Goal: Transaction & Acquisition: Purchase product/service

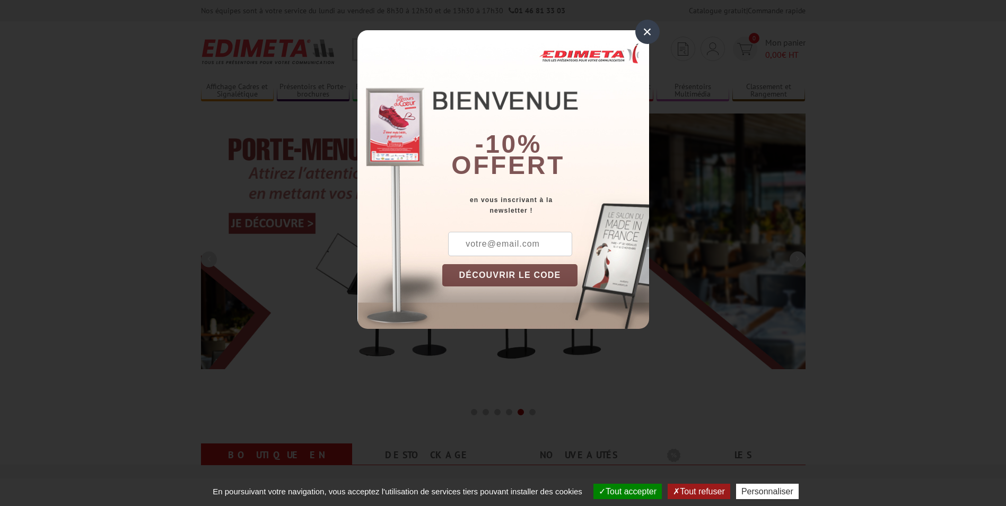
click at [518, 251] on input "text" at bounding box center [510, 244] width 124 height 24
type input "[PERSON_NAME][EMAIL_ADDRESS][DOMAIN_NAME]"
click at [506, 269] on button "DÉCOUVRIR LE CODE" at bounding box center [510, 275] width 136 height 22
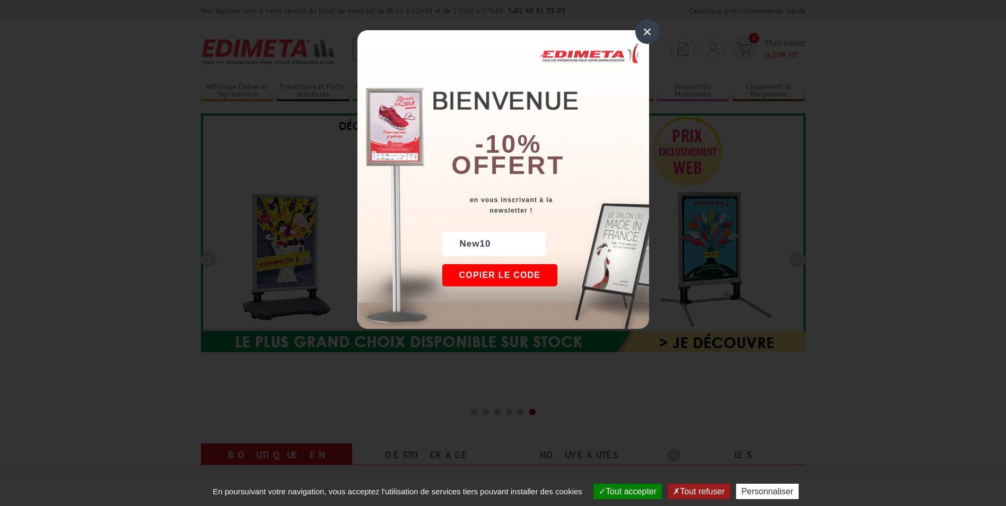
click at [506, 269] on button "Copier le code" at bounding box center [500, 275] width 116 height 22
click at [548, 276] on button "Continuer sur edimeta.fr" at bounding box center [539, 275] width 194 height 22
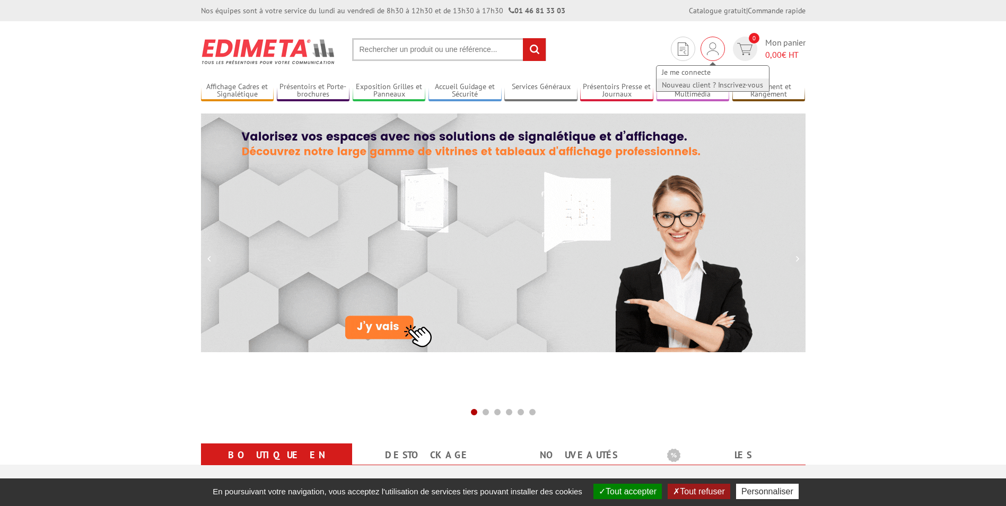
click at [705, 83] on link "Nouveau client ? Inscrivez-vous" at bounding box center [713, 85] width 112 height 13
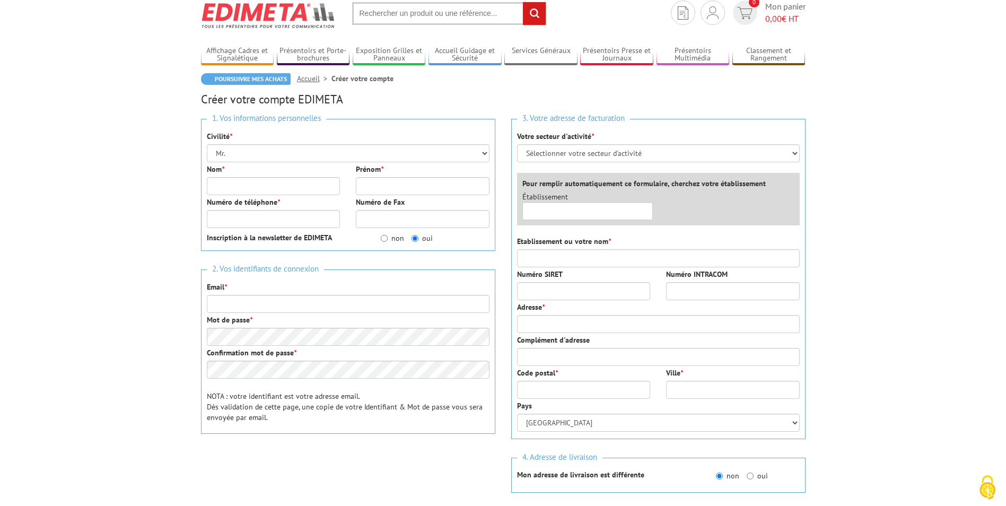
scroll to position [53, 0]
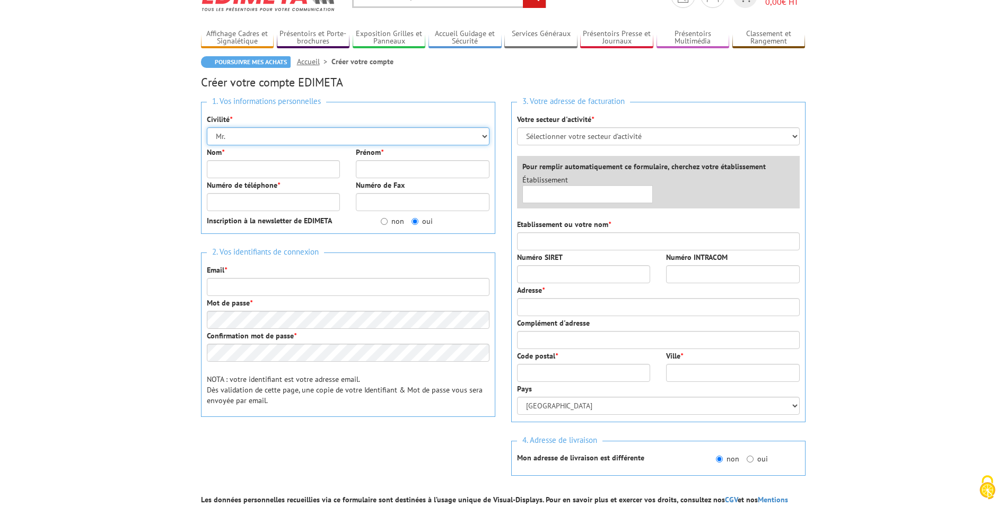
click at [279, 133] on select "Mr. Mme. Mlle." at bounding box center [348, 136] width 283 height 18
select select "Mme."
click at [207, 127] on select "Mr. Mme. Mlle." at bounding box center [348, 136] width 283 height 18
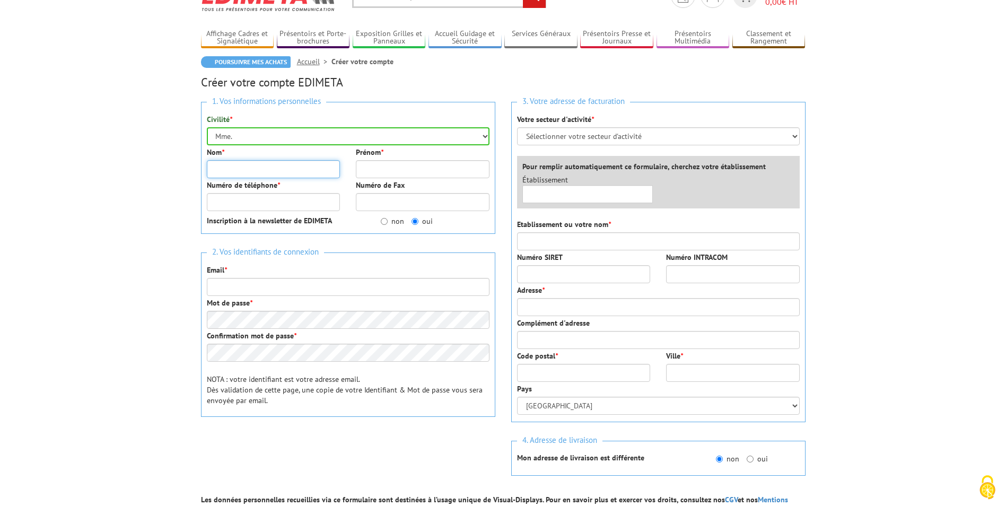
click at [266, 167] on input "Nom *" at bounding box center [274, 169] width 134 height 18
type input "ZOUBA"
type input "[PERSON_NAME]"
type input "0788859935"
type input "[PERSON_NAME][EMAIL_ADDRESS][DOMAIN_NAME]"
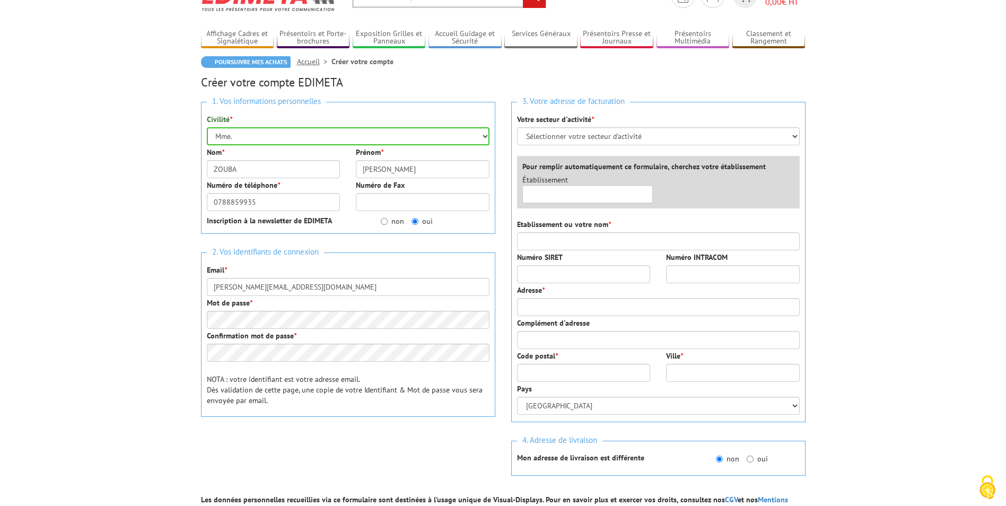
type input "2m ingénierie"
type input "42 impasse du tri"
type input "38200"
type input "vienne"
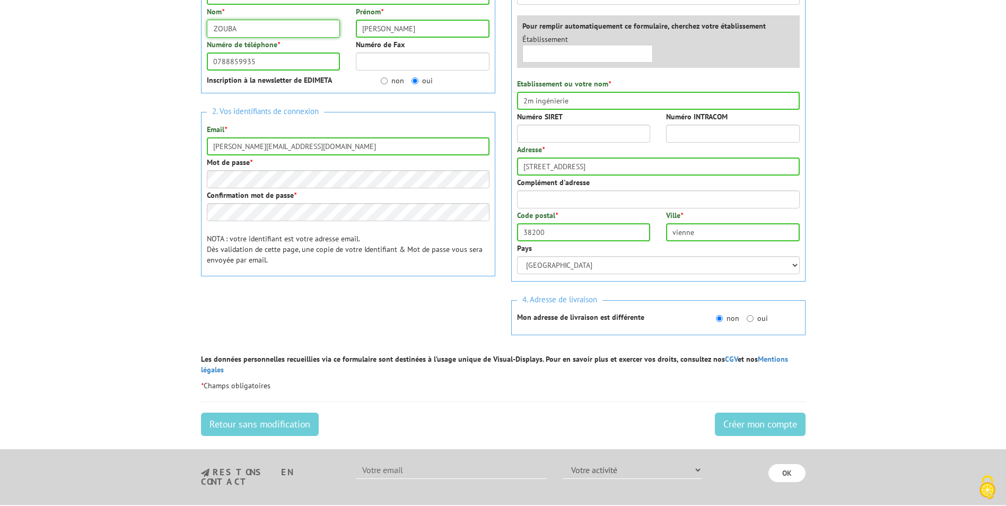
scroll to position [212, 0]
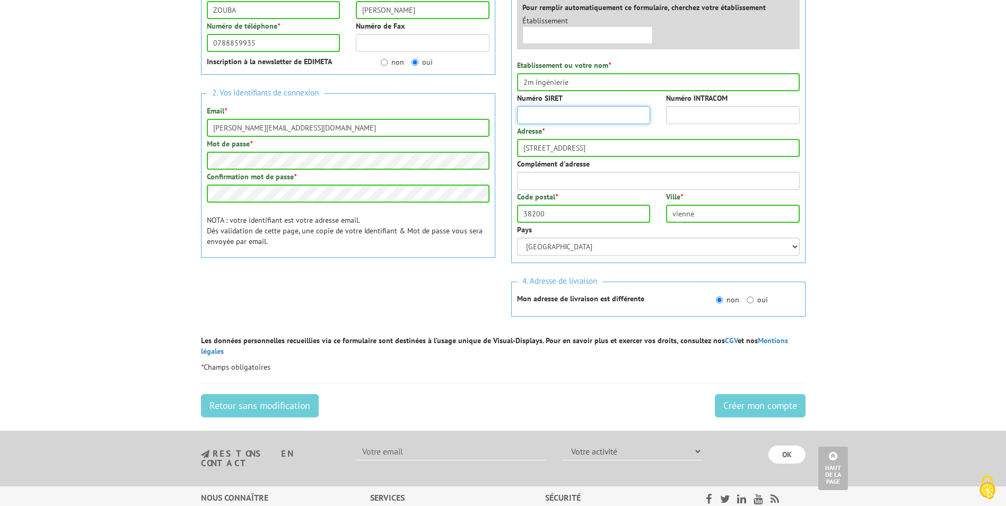
click at [554, 115] on input "Numéro SIRET" at bounding box center [584, 115] width 134 height 18
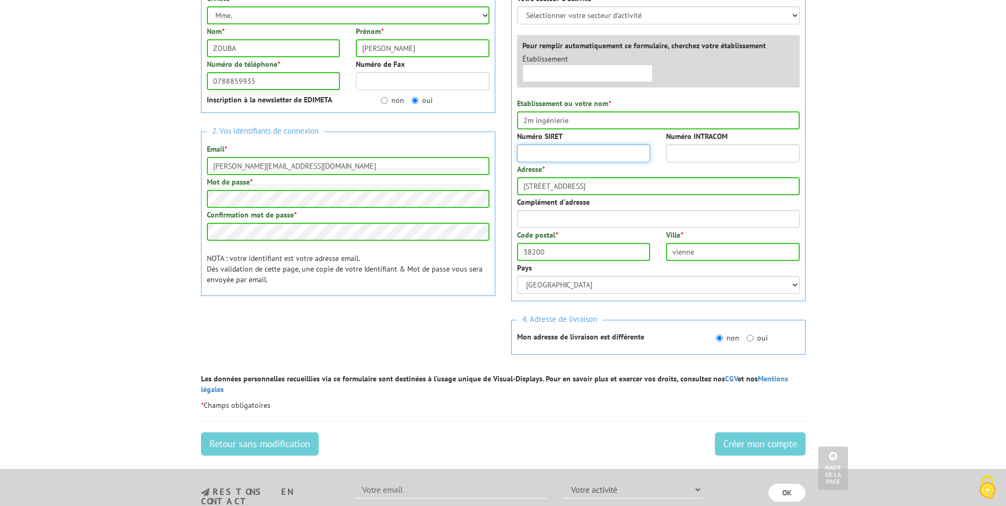
scroll to position [159, 0]
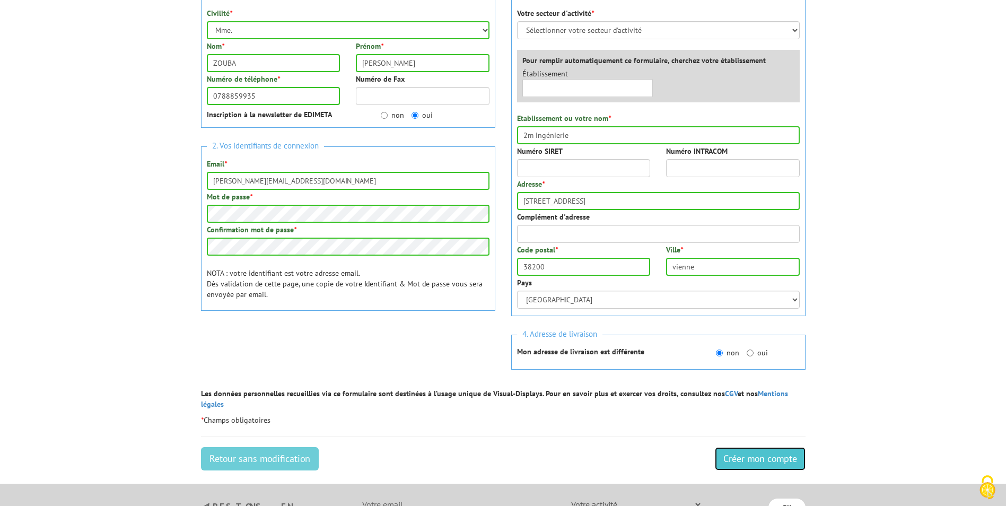
click at [745, 447] on input "Créer mon compte" at bounding box center [760, 458] width 91 height 23
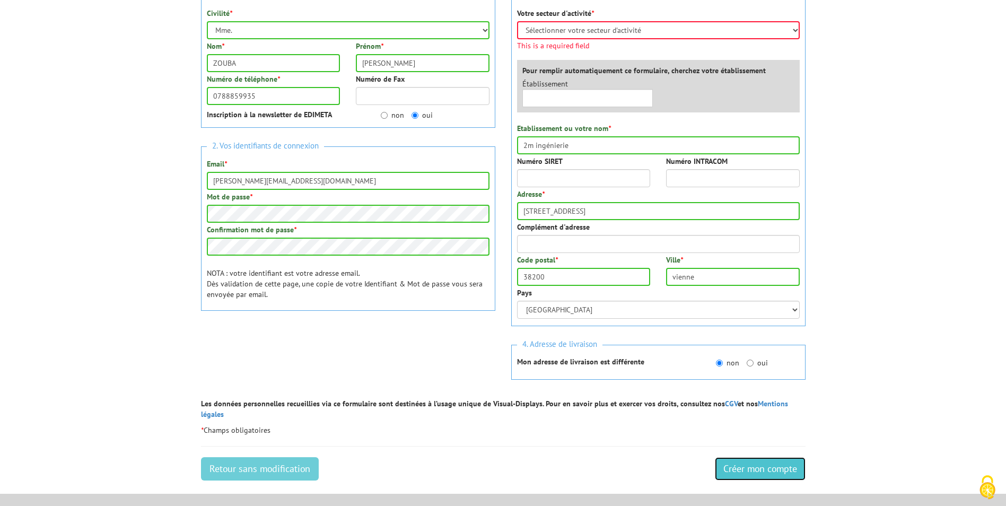
scroll to position [136, 0]
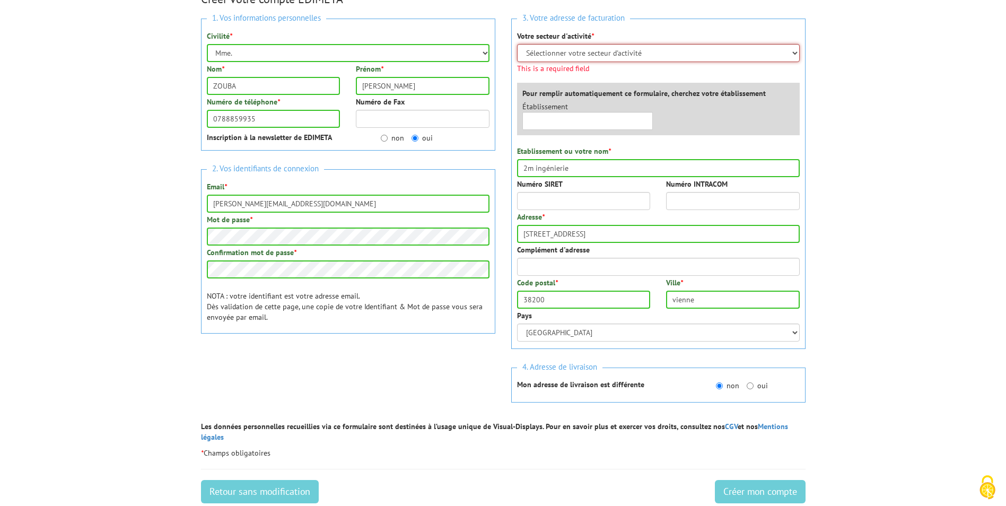
click at [607, 55] on select "Sélectionner votre secteur d'activité Administrations et collectivités Magasins…" at bounding box center [658, 53] width 283 height 18
select select "878"
click at [517, 44] on select "Sélectionner votre secteur d'activité Administrations et collectivités Magasins…" at bounding box center [658, 53] width 283 height 18
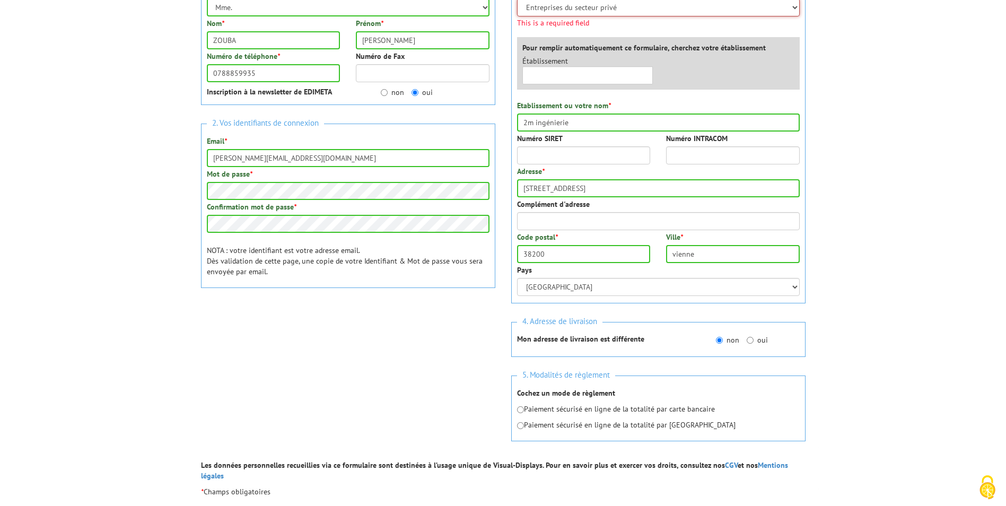
scroll to position [242, 0]
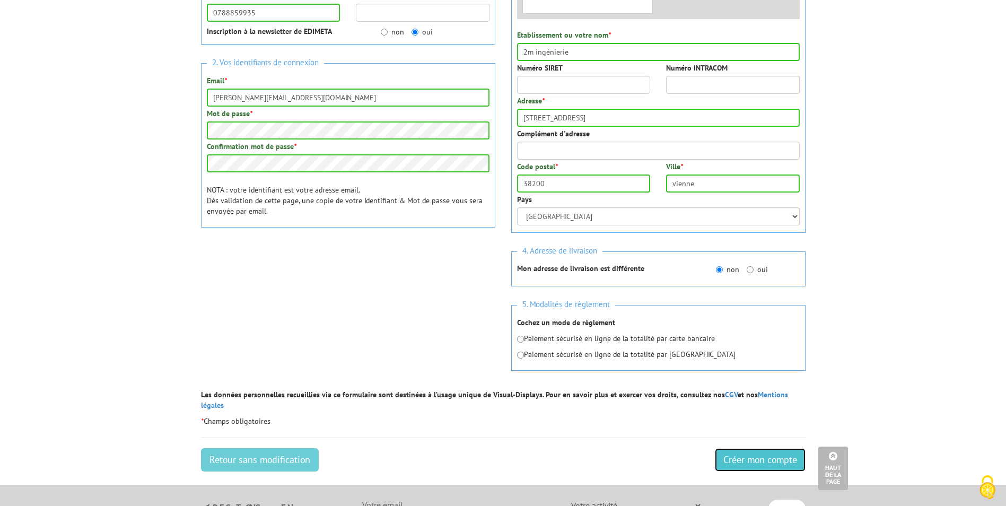
click at [771, 456] on input "Créer mon compte" at bounding box center [760, 459] width 91 height 23
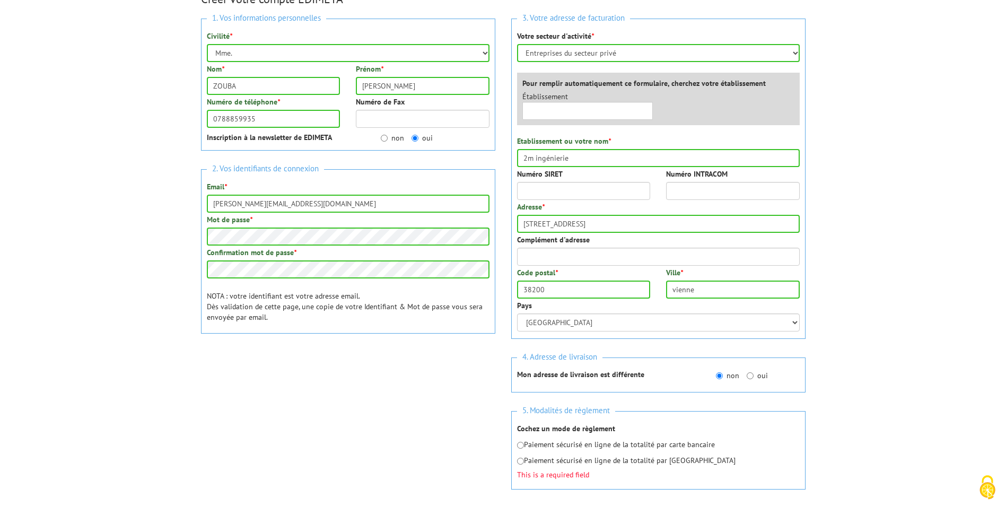
scroll to position [189, 0]
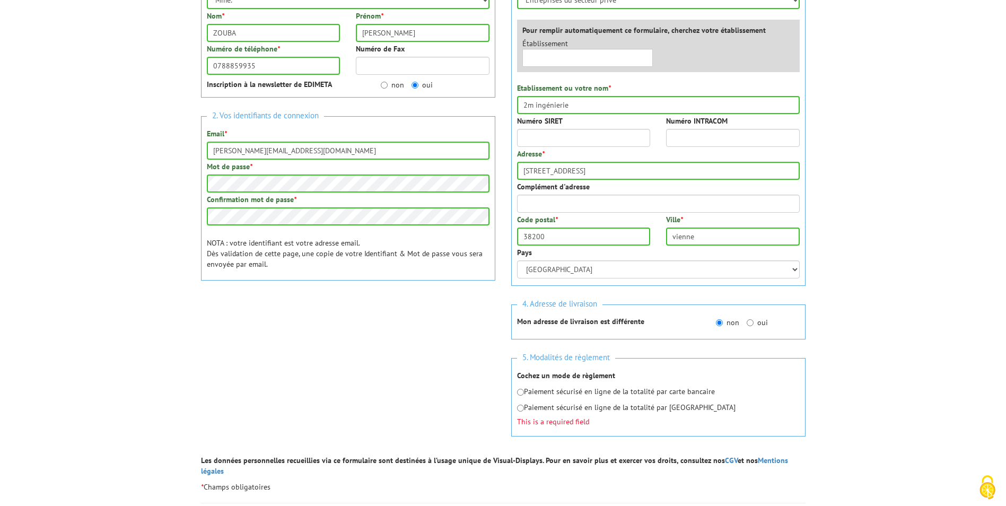
click at [633, 396] on p "Paiement sécurisé en ligne de la totalité par carte bancaire" at bounding box center [658, 391] width 283 height 11
click at [519, 394] on input "radio" at bounding box center [520, 392] width 7 height 7
radio input "true"
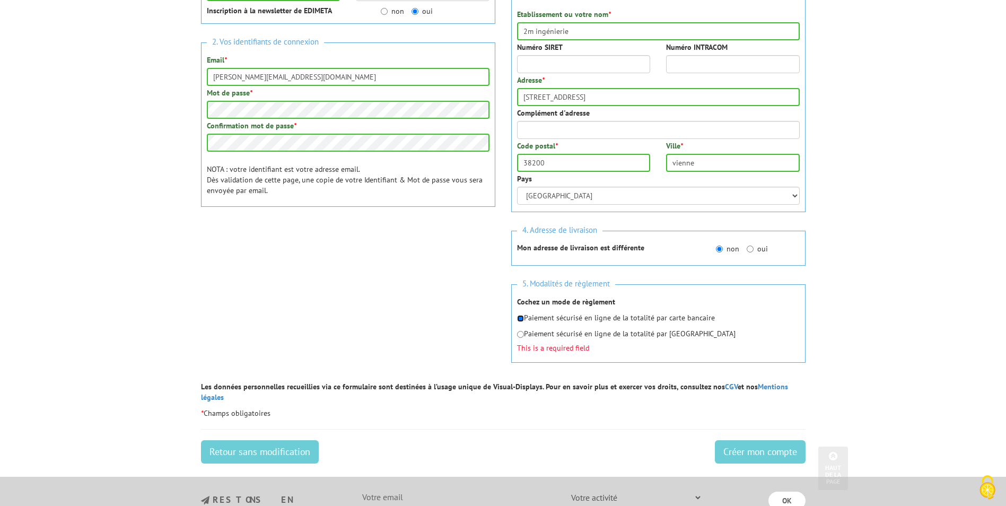
scroll to position [296, 0]
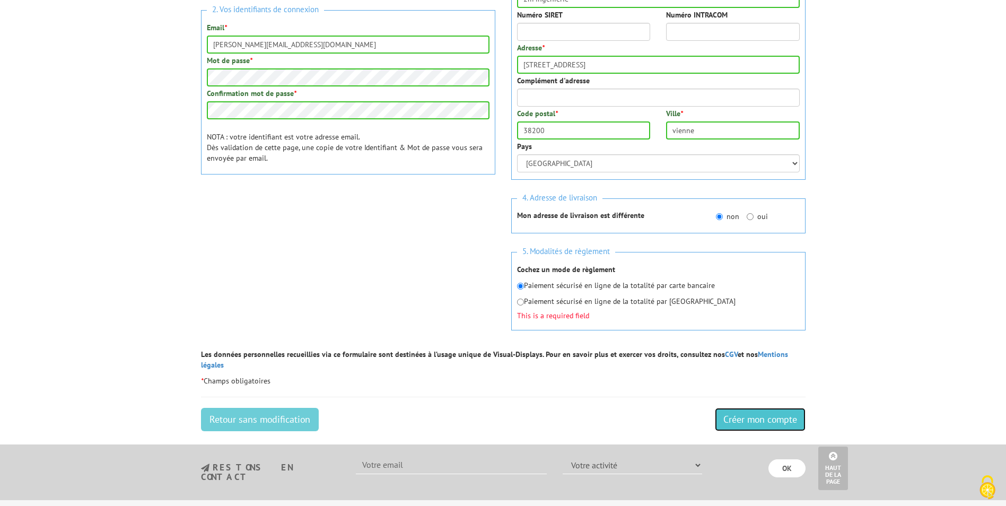
click at [798, 414] on input "Créer mon compte" at bounding box center [760, 419] width 91 height 23
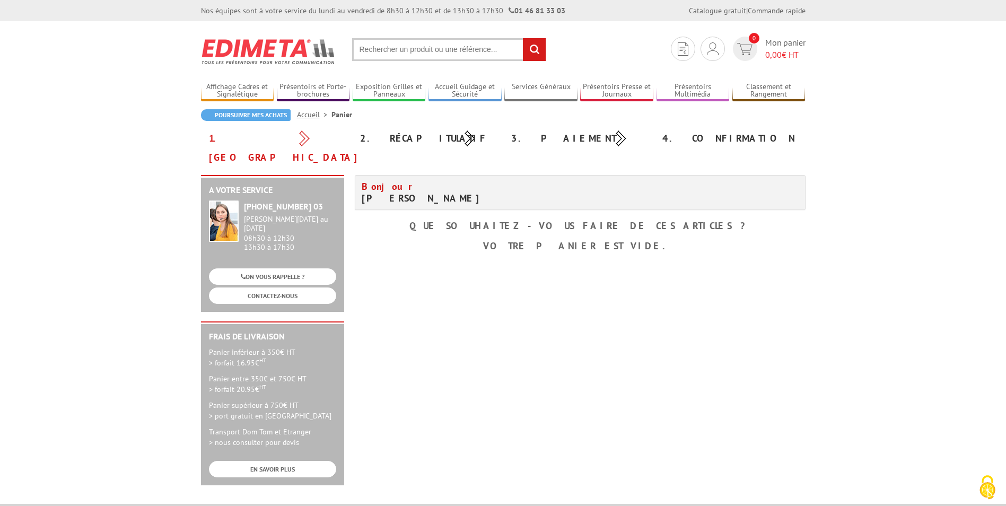
click at [407, 56] on input "text" at bounding box center [449, 49] width 194 height 23
paste input "4034N"
type input "4034N"
click at [546, 55] on section "Mon compte Mes devis & commandes Déconnexion 0 Mon panier 0,00 € HT 4034N reche…" at bounding box center [503, 46] width 605 height 50
click at [542, 54] on input "rechercher" at bounding box center [534, 49] width 23 height 23
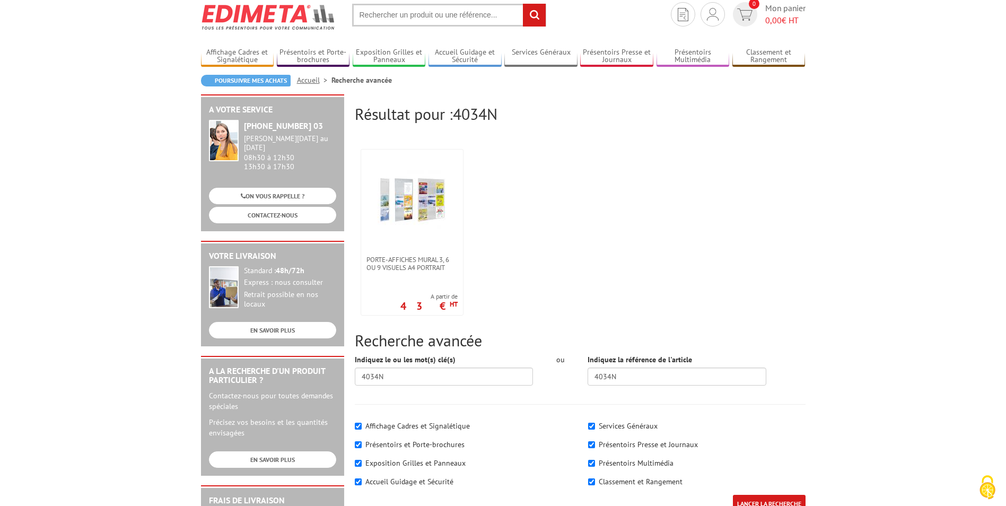
scroll to position [53, 0]
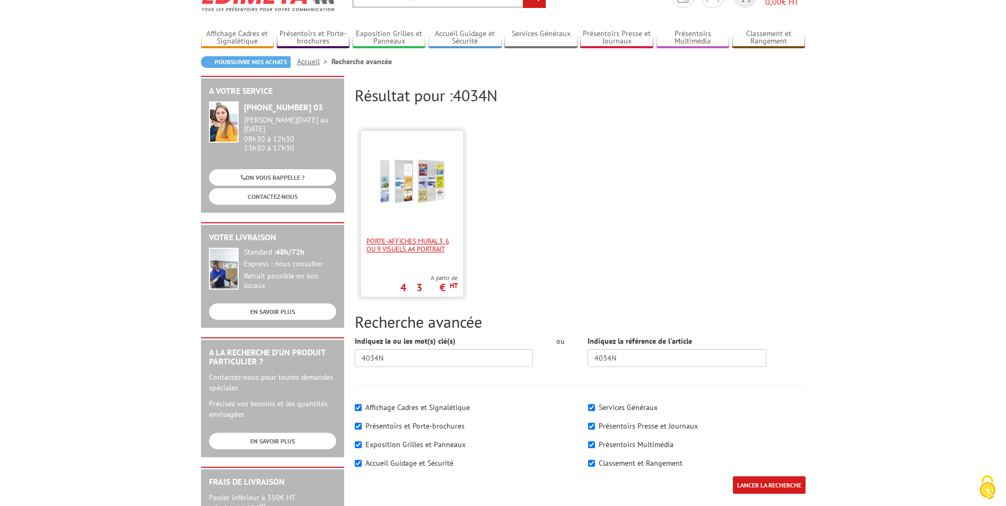
click at [389, 252] on span "Porte-affiches mural 3, 6 ou 9 visuels A4 portrait" at bounding box center [412, 245] width 91 height 16
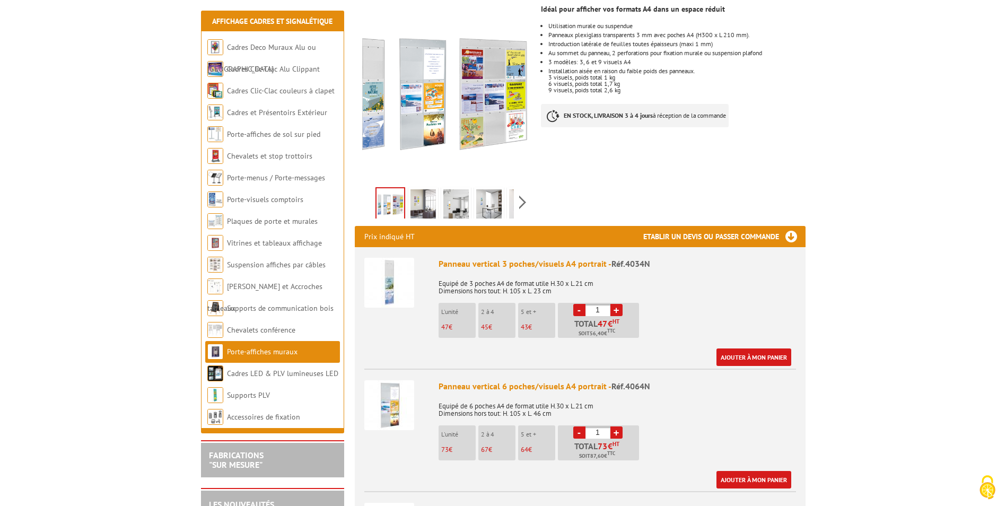
scroll to position [212, 0]
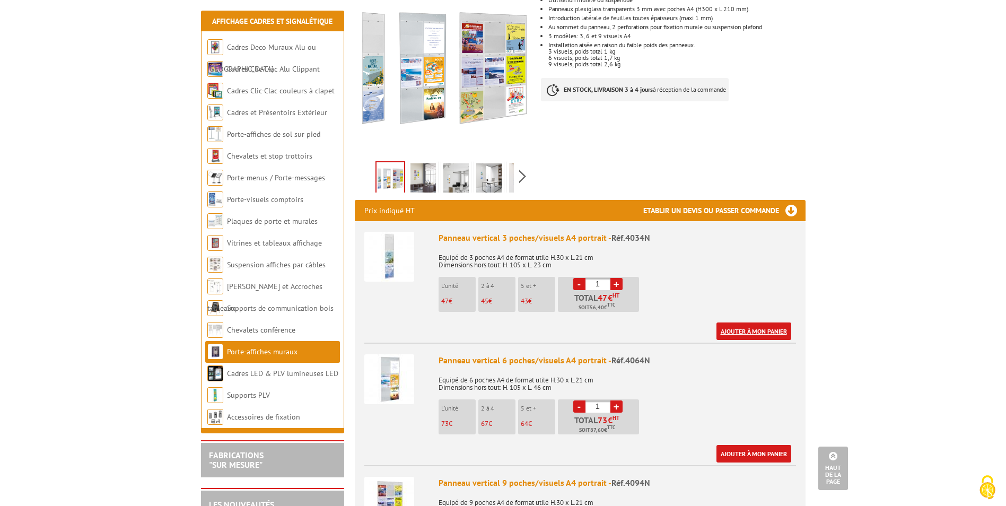
click at [762, 323] on link "Ajouter à mon panier" at bounding box center [754, 332] width 75 height 18
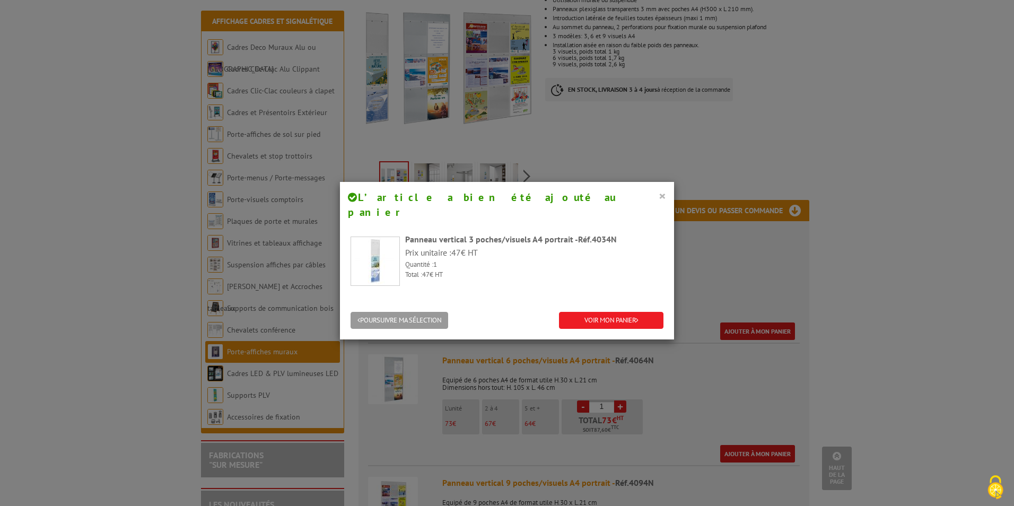
click at [662, 195] on button "×" at bounding box center [662, 196] width 7 height 14
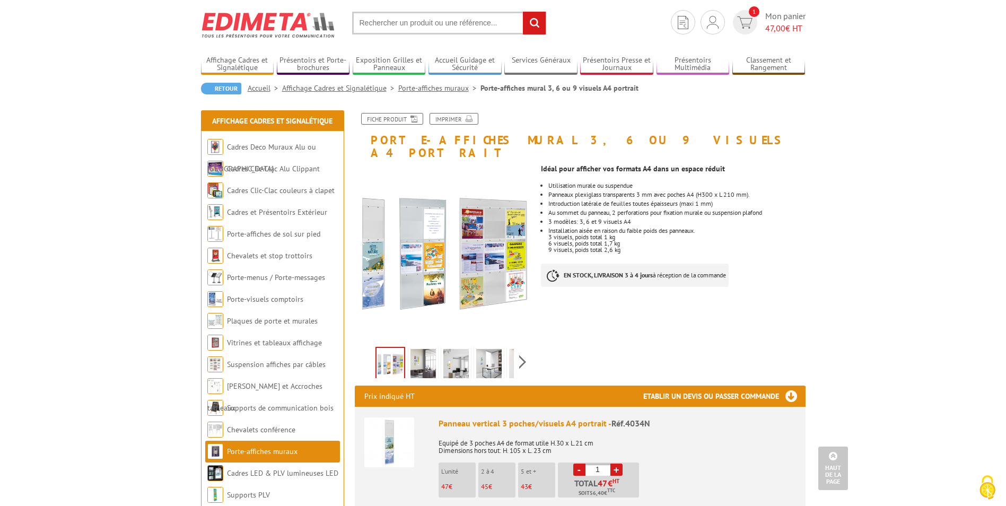
scroll to position [0, 0]
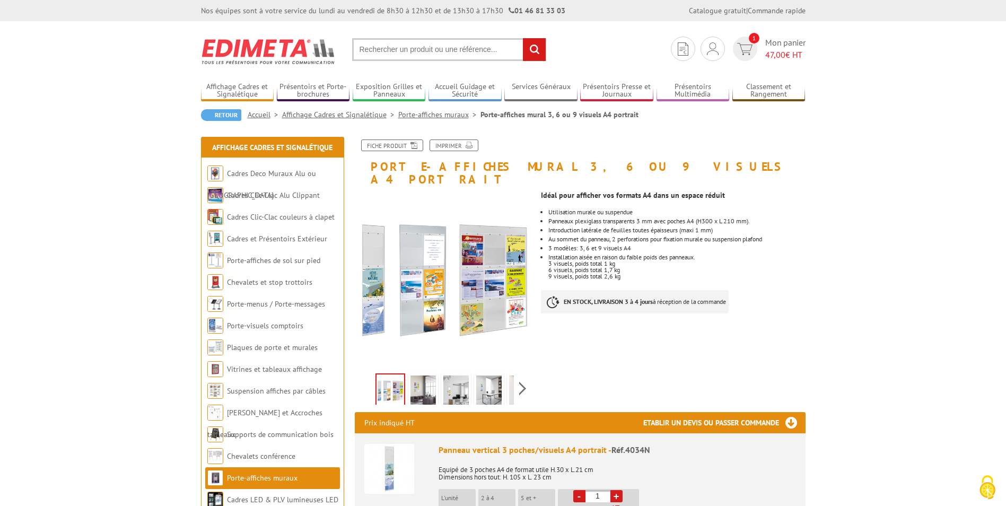
click at [259, 112] on link "Accueil" at bounding box center [265, 115] width 34 height 10
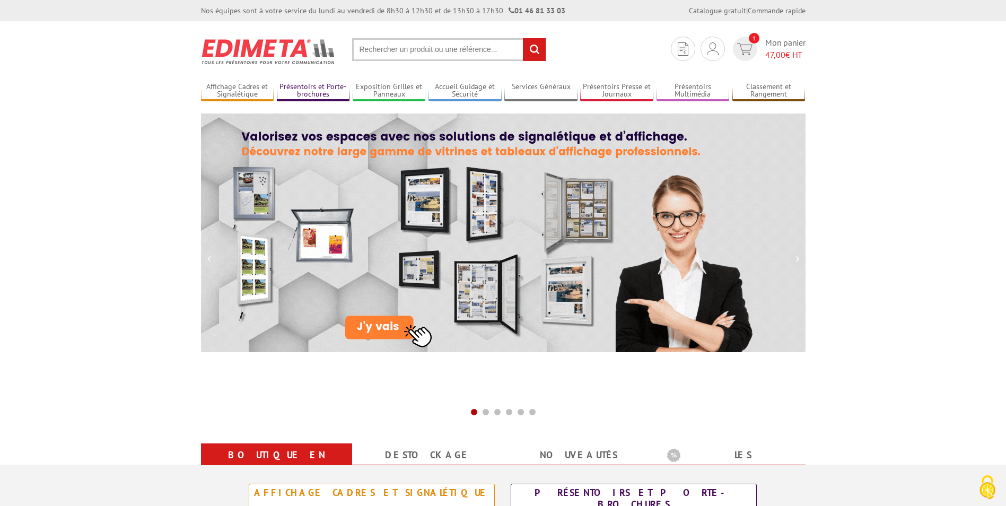
click at [306, 93] on link "Présentoirs et Porte-brochures" at bounding box center [313, 91] width 73 height 18
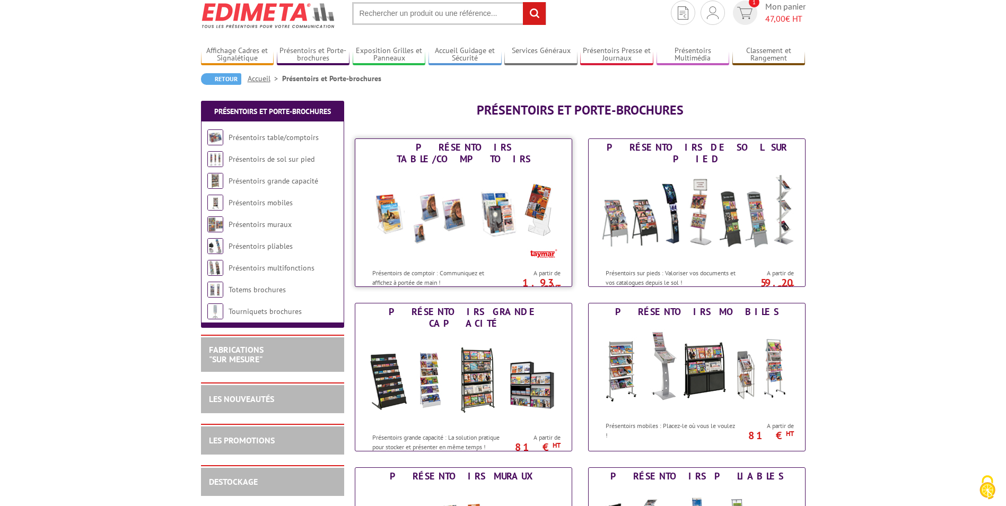
scroll to position [53, 0]
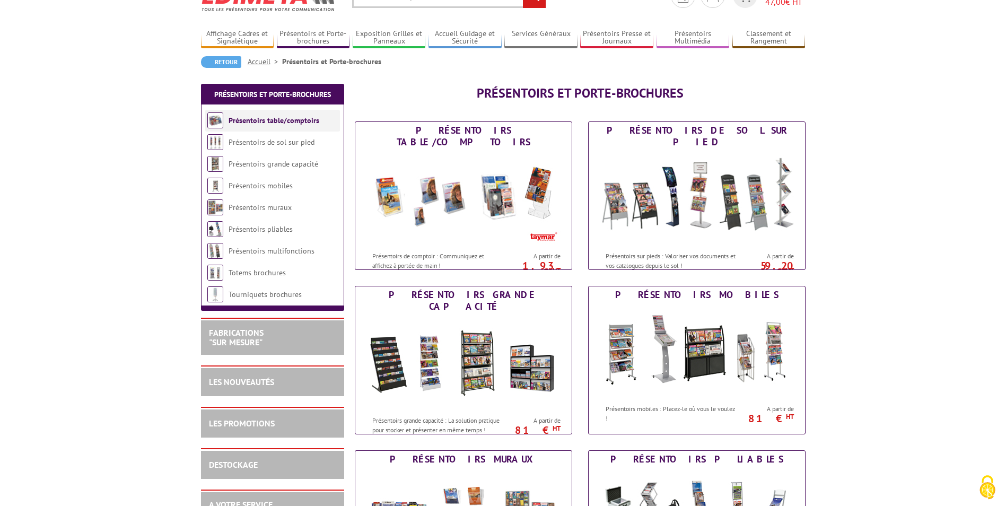
click at [251, 124] on link "Présentoirs table/comptoirs" at bounding box center [274, 121] width 91 height 10
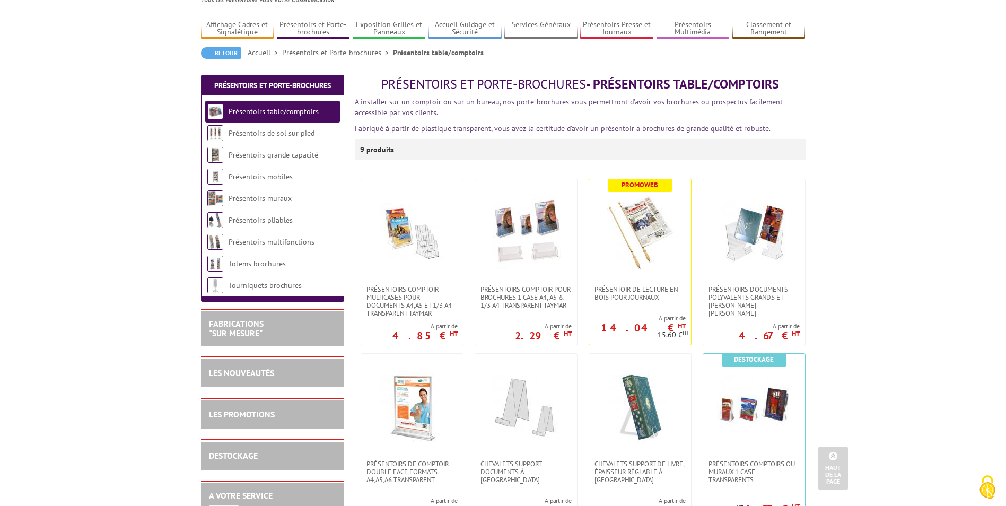
scroll to position [53, 0]
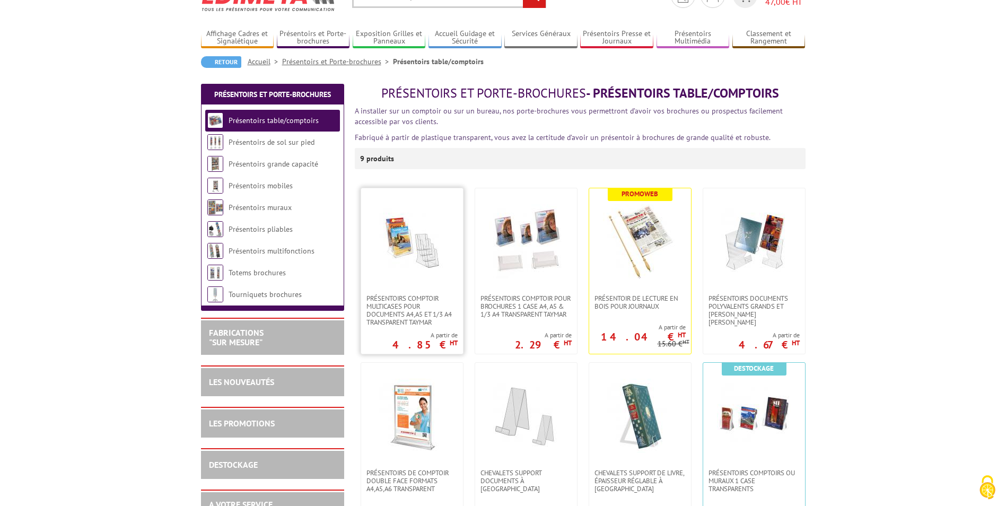
click at [415, 266] on img at bounding box center [412, 241] width 74 height 74
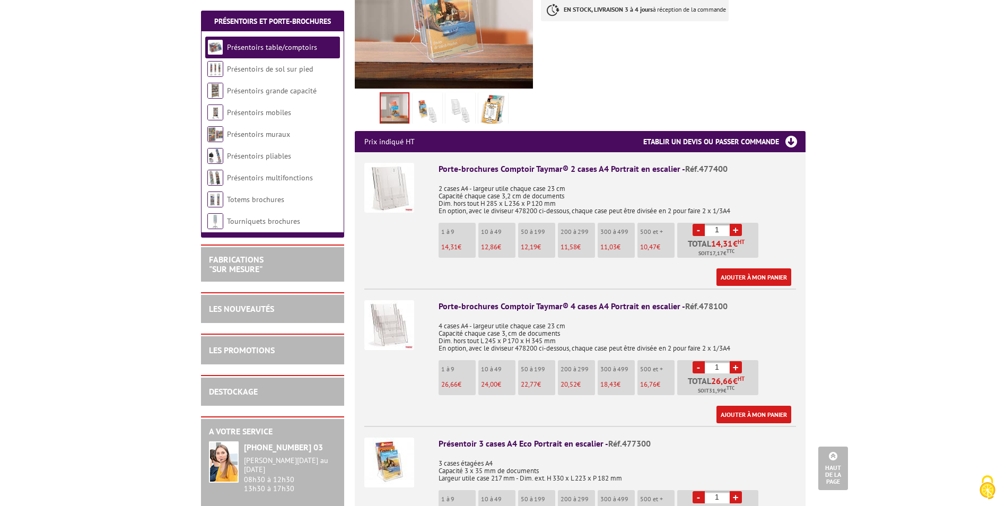
scroll to position [318, 0]
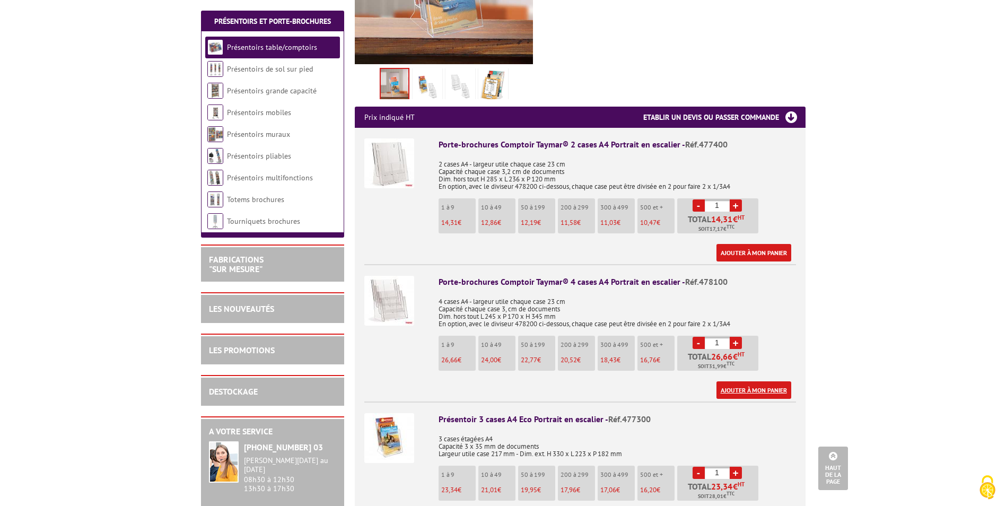
click at [747, 381] on link "Ajouter à mon panier" at bounding box center [754, 390] width 75 height 18
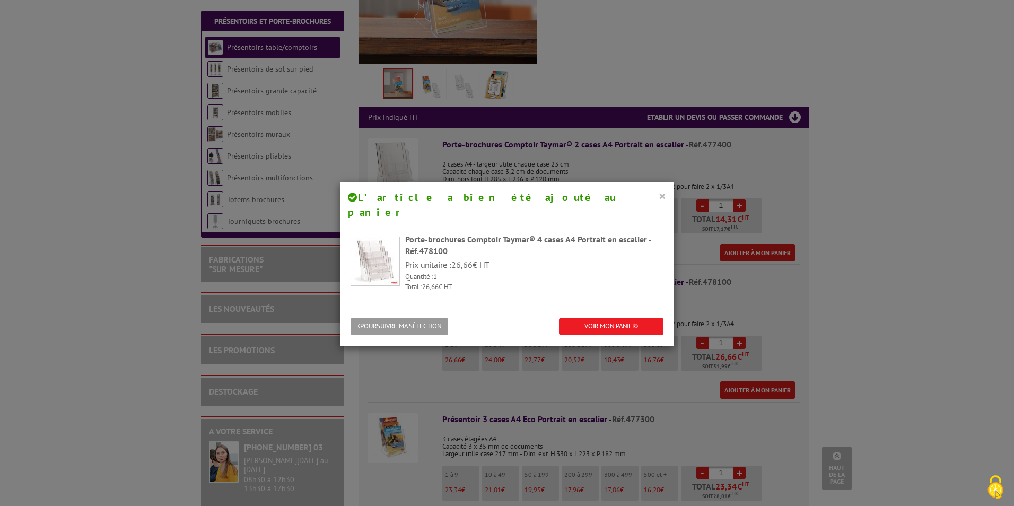
click at [660, 195] on button "×" at bounding box center [662, 196] width 7 height 14
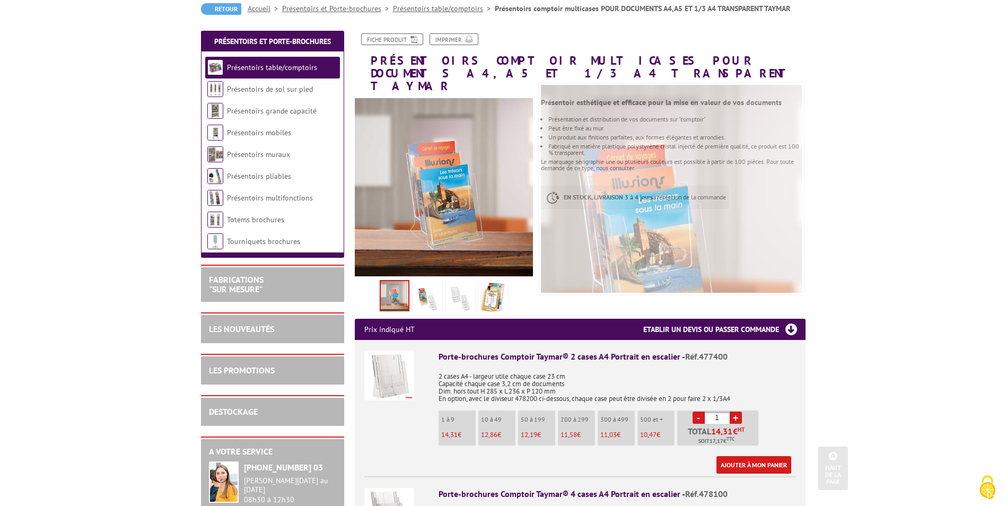
scroll to position [0, 0]
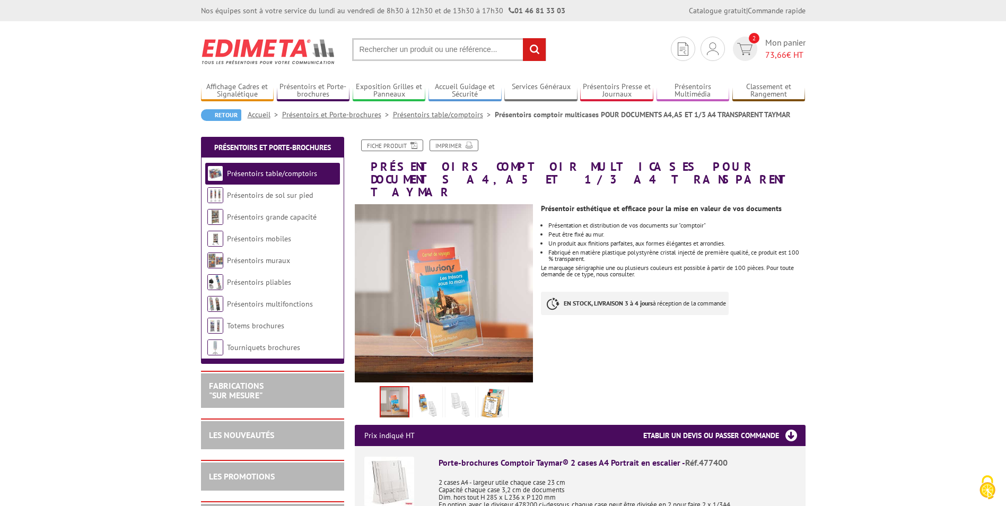
click at [419, 47] on input "text" at bounding box center [449, 49] width 194 height 23
click at [418, 49] on input "text" at bounding box center [449, 49] width 194 height 23
type input "panneau rassemblement"
click at [523, 38] on input "rechercher" at bounding box center [534, 49] width 23 height 23
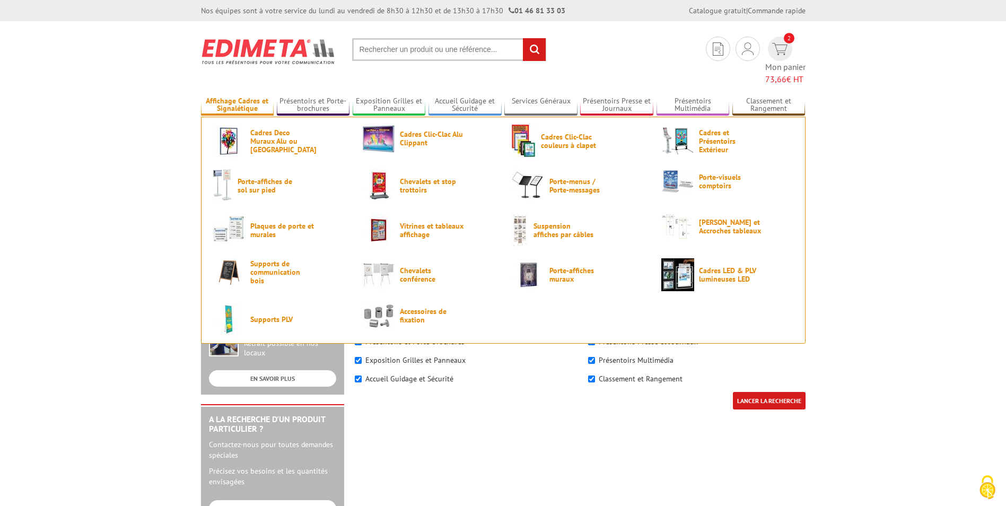
click at [253, 97] on link "Affichage Cadres et Signalétique" at bounding box center [237, 106] width 73 height 18
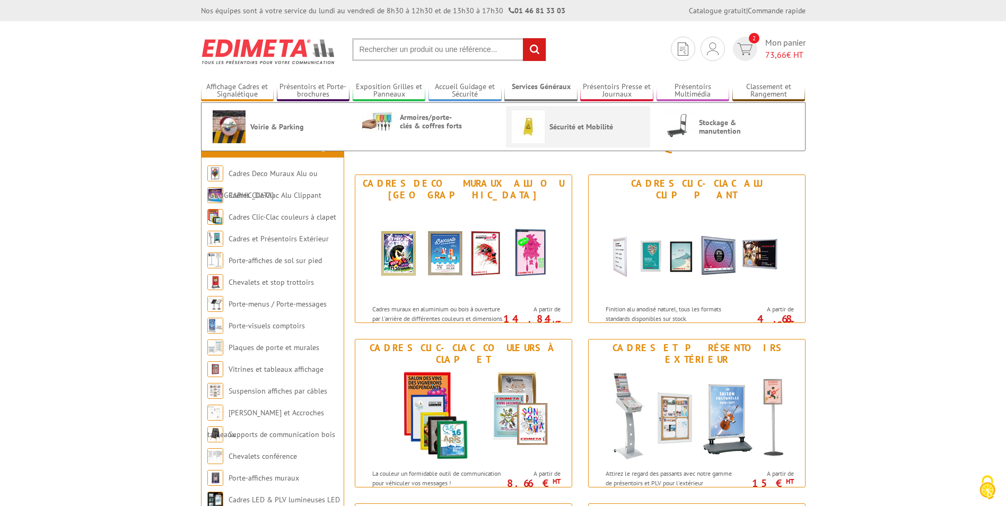
click at [601, 133] on link "Sécurité et Mobilité" at bounding box center [578, 126] width 133 height 33
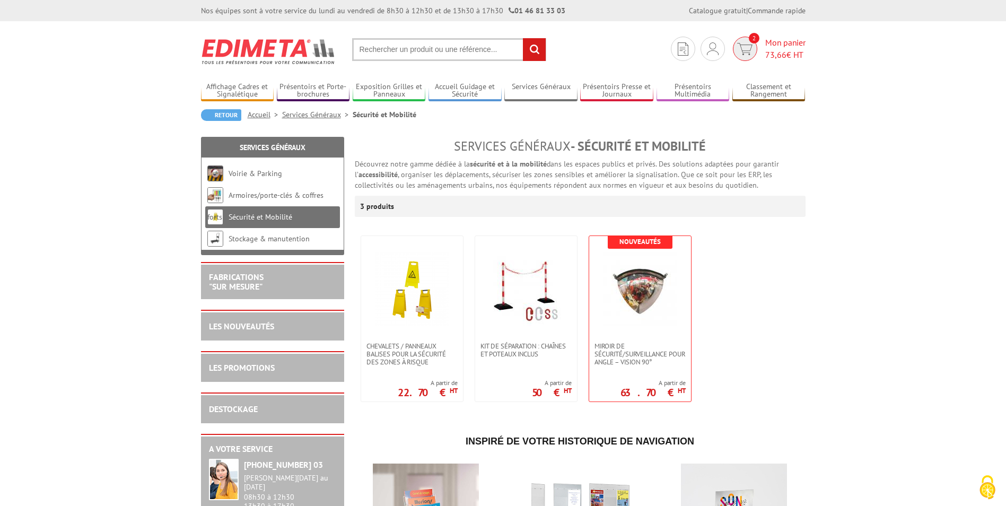
click at [756, 44] on span "2" at bounding box center [746, 49] width 30 height 24
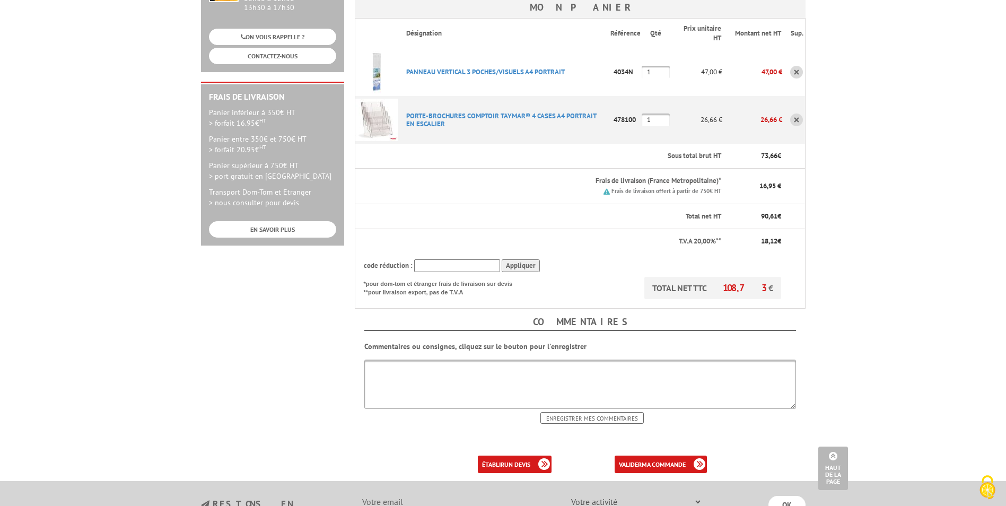
scroll to position [265, 0]
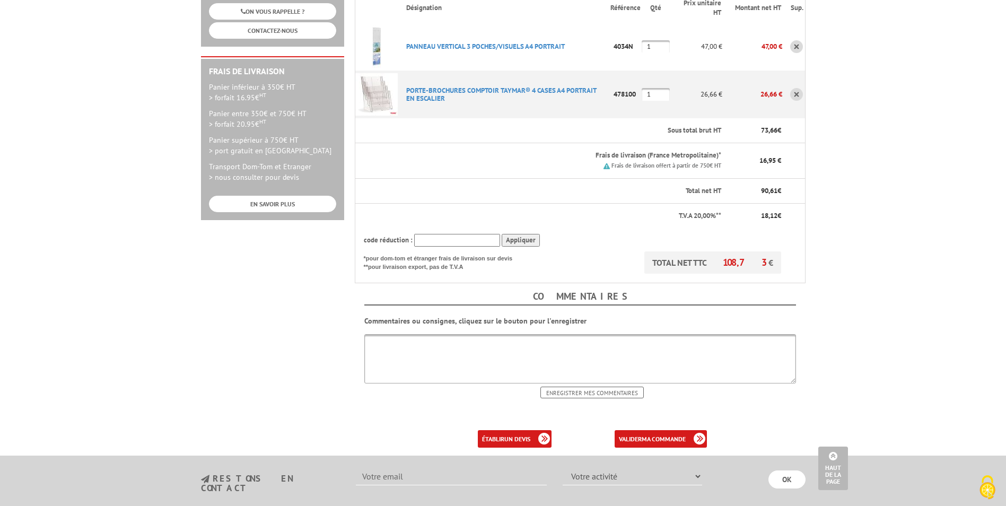
click at [442, 234] on input "text" at bounding box center [457, 240] width 86 height 13
paste input "4034N"
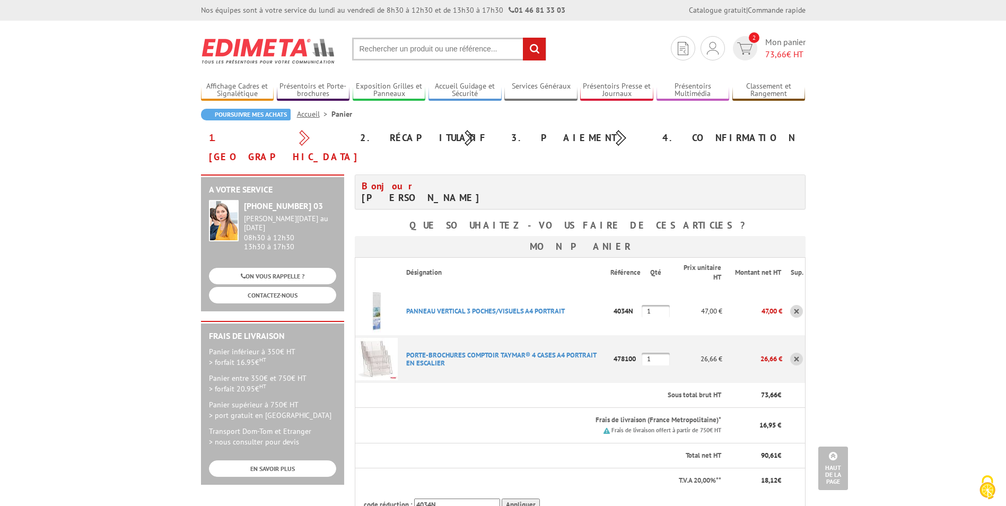
scroll to position [0, 0]
type input "4"
type input "New10"
click at [518, 499] on input "Appliquer" at bounding box center [521, 505] width 38 height 13
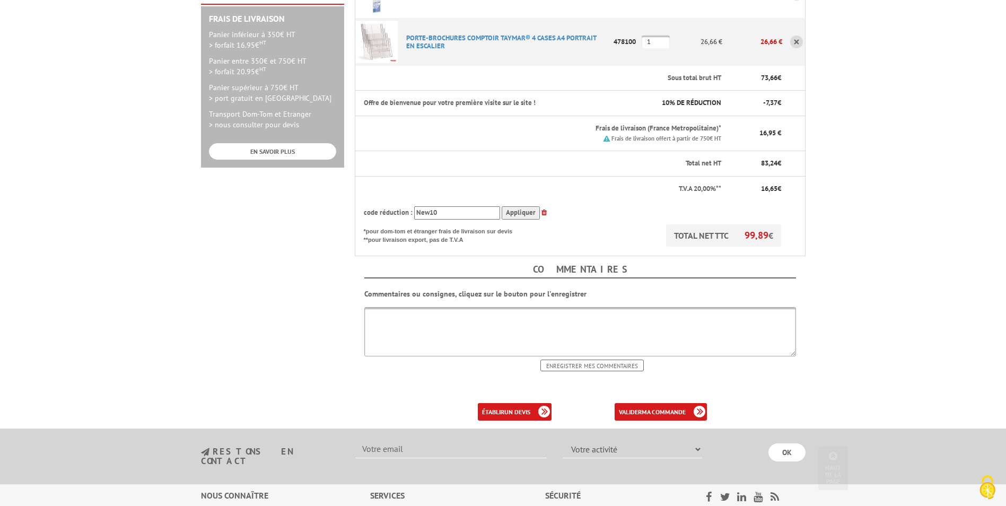
scroll to position [318, 0]
click at [661, 407] on b "ma commande" at bounding box center [664, 411] width 44 height 8
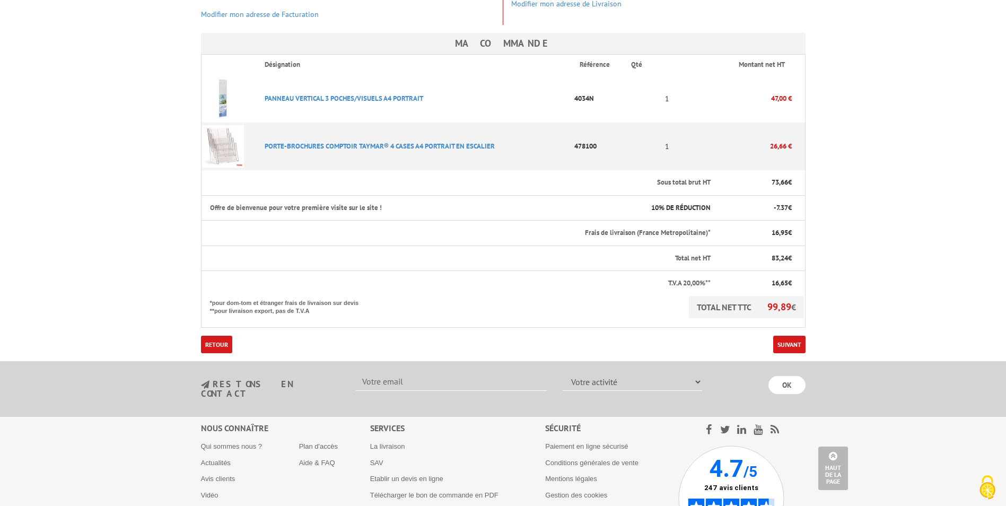
scroll to position [265, 0]
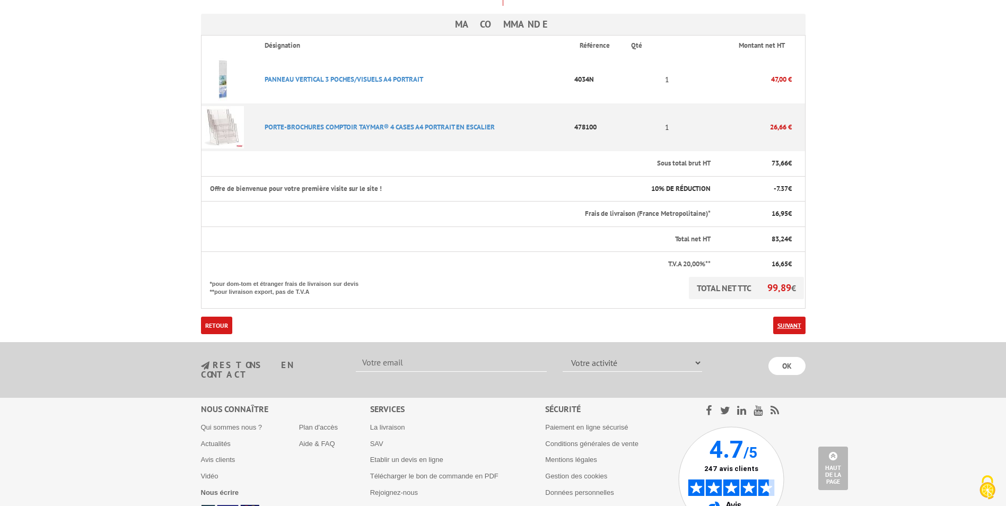
click at [797, 317] on link "Suivant" at bounding box center [790, 326] width 32 height 18
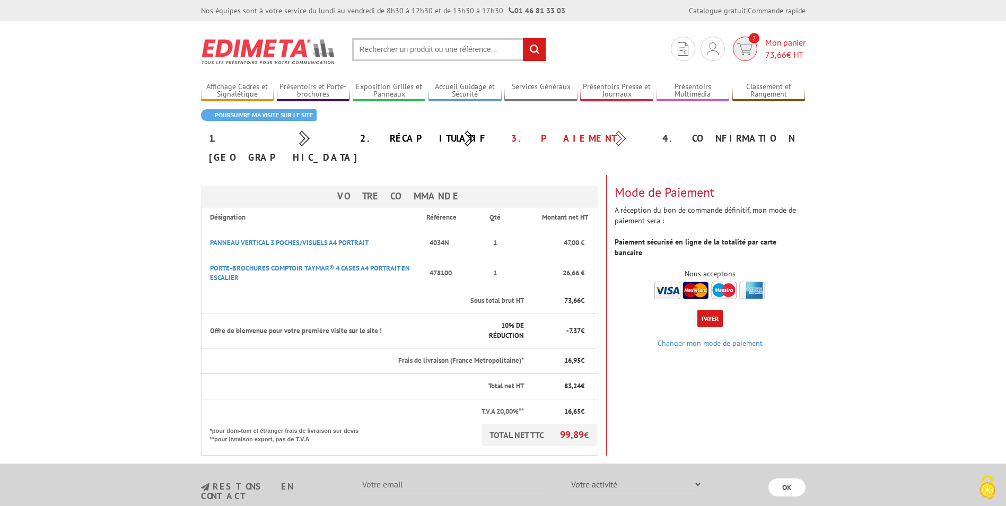
click at [748, 47] on img at bounding box center [744, 49] width 15 height 12
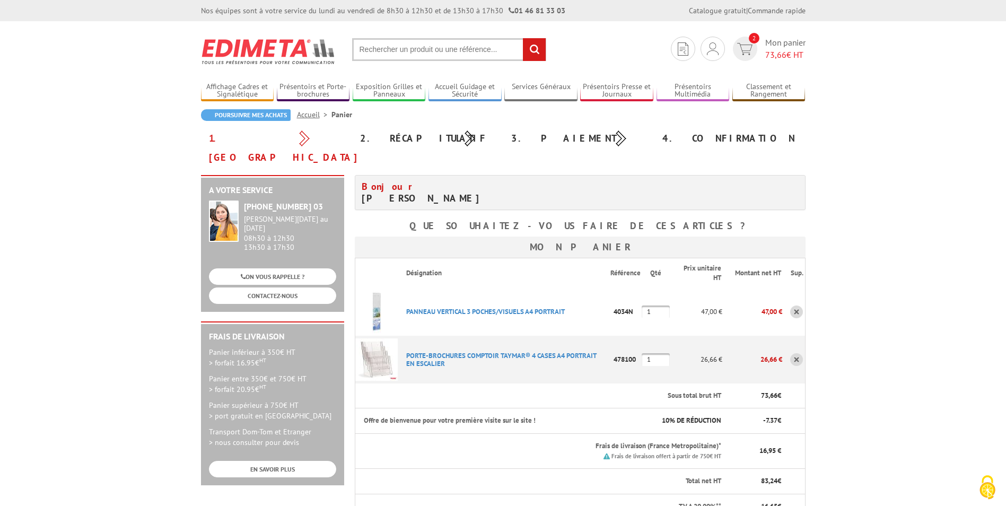
click at [796, 353] on link at bounding box center [797, 359] width 13 height 13
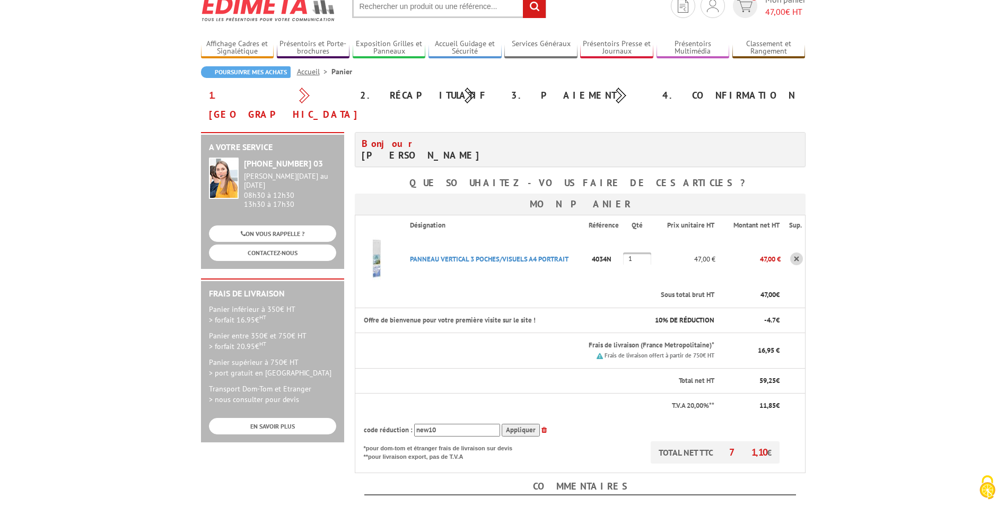
scroll to position [212, 0]
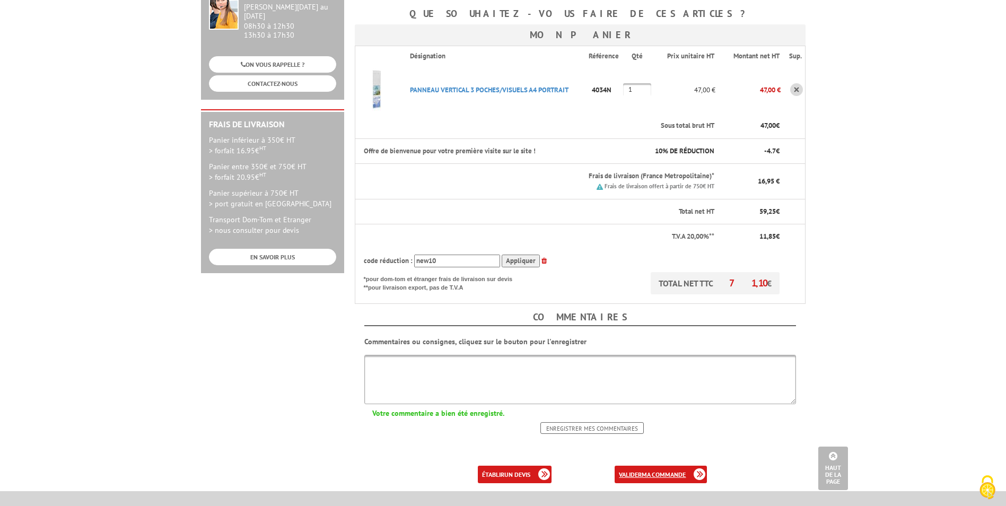
click at [662, 471] on b "ma commande" at bounding box center [664, 475] width 44 height 8
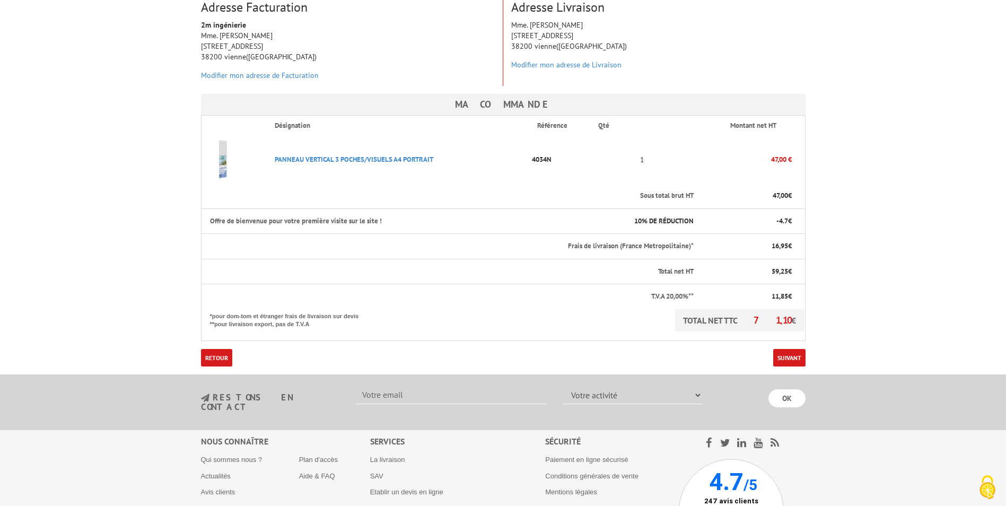
scroll to position [212, 0]
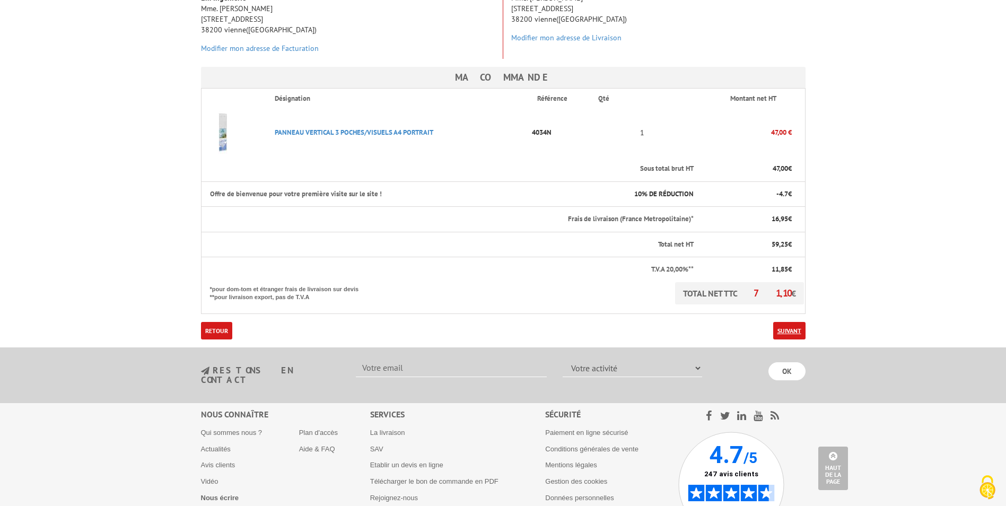
click at [793, 322] on link "Suivant" at bounding box center [790, 331] width 32 height 18
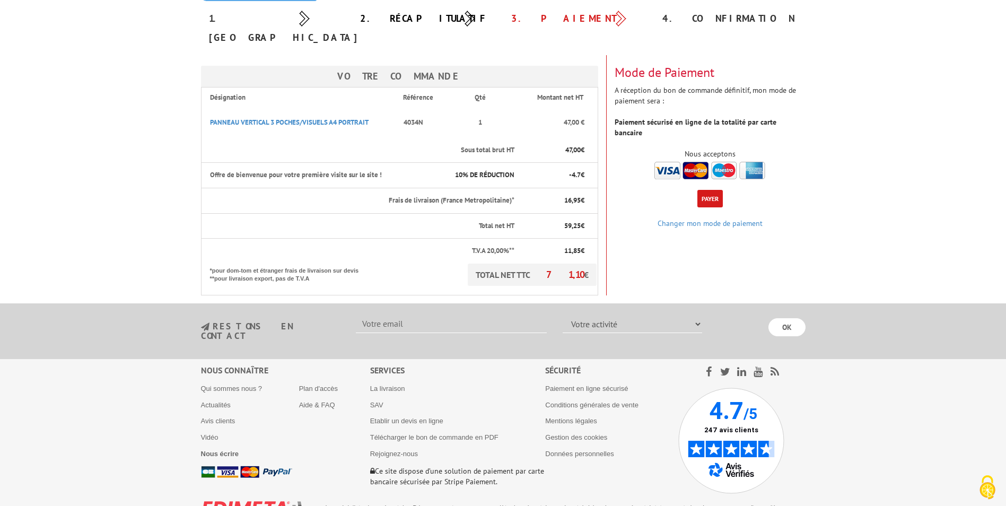
scroll to position [135, 0]
click at [511, 263] on p "TOTAL NET TTC 71,10 €" at bounding box center [532, 274] width 129 height 22
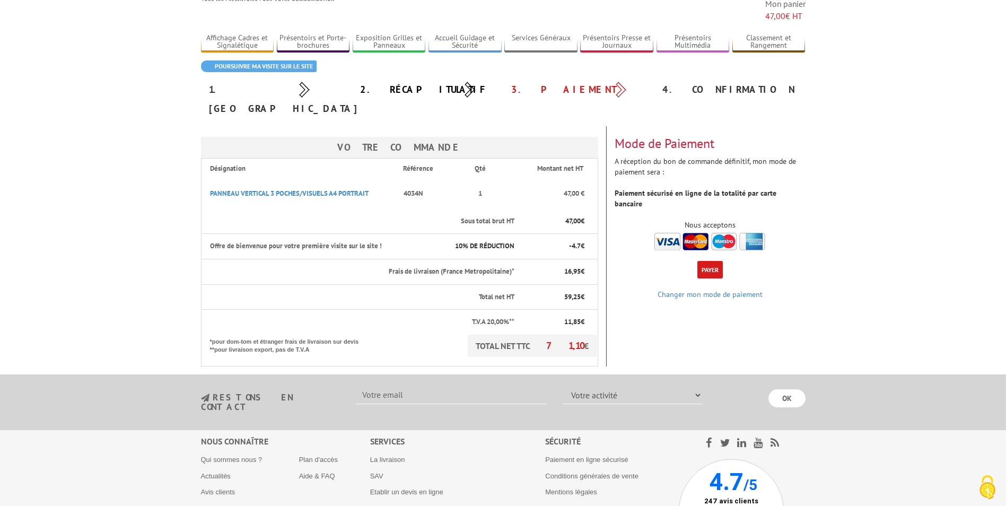
scroll to position [29, 0]
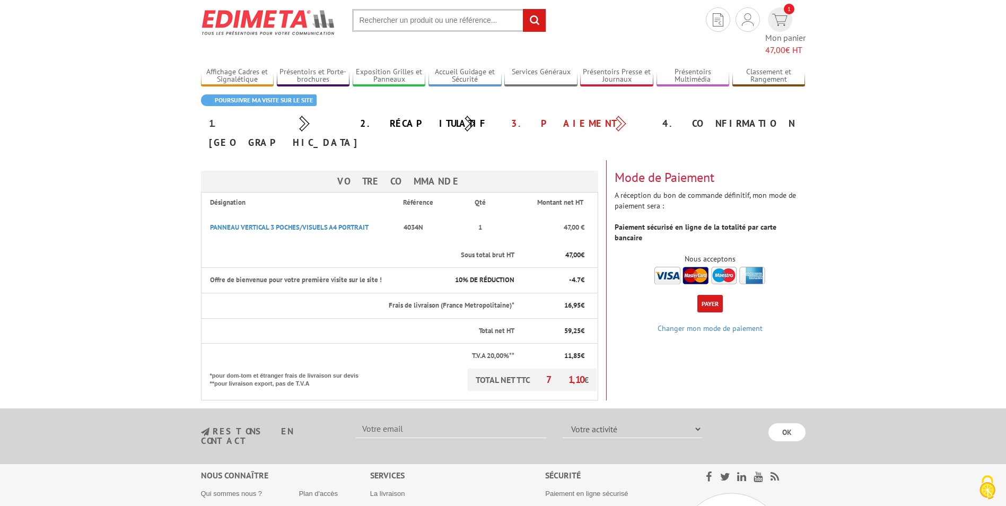
click at [715, 295] on button "Payer" at bounding box center [710, 304] width 25 height 18
